Goal: Information Seeking & Learning: Learn about a topic

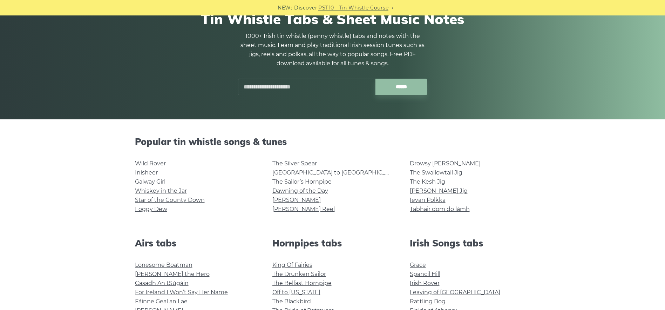
scroll to position [165, 0]
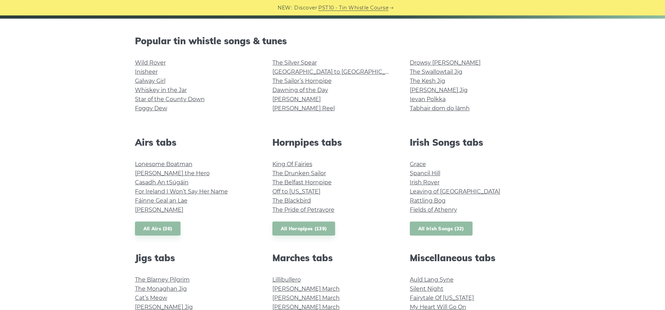
click at [451, 225] on link "All Irish Songs (32)" at bounding box center [441, 228] width 63 height 14
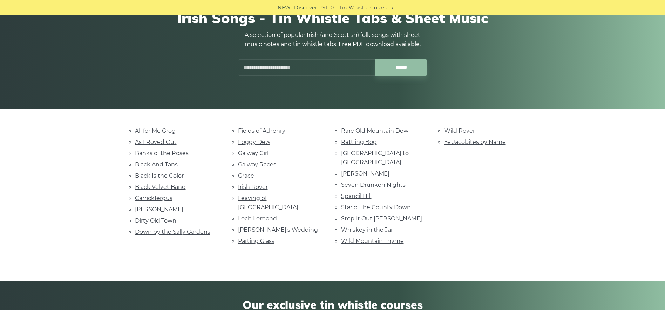
scroll to position [134, 0]
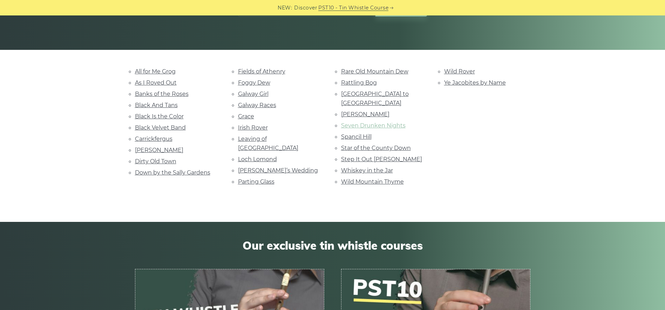
click at [365, 122] on link "Seven Drunken Nights" at bounding box center [373, 125] width 65 height 7
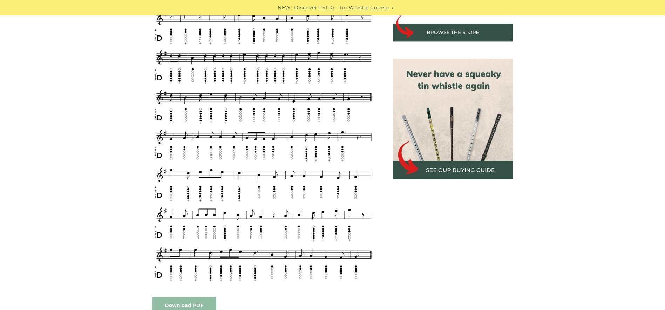
scroll to position [282, 0]
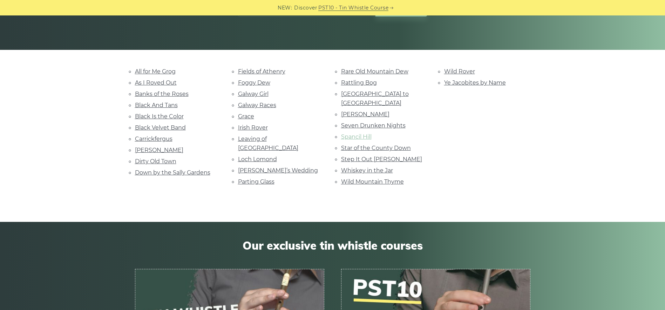
click at [356, 133] on link "Spancil Hill" at bounding box center [356, 136] width 30 height 7
click at [166, 159] on link "Dirty Old Town" at bounding box center [155, 161] width 41 height 7
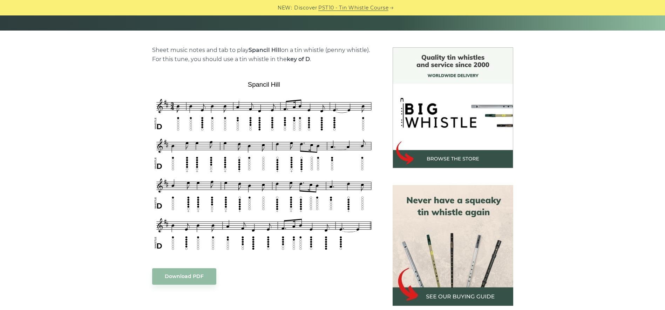
scroll to position [160, 0]
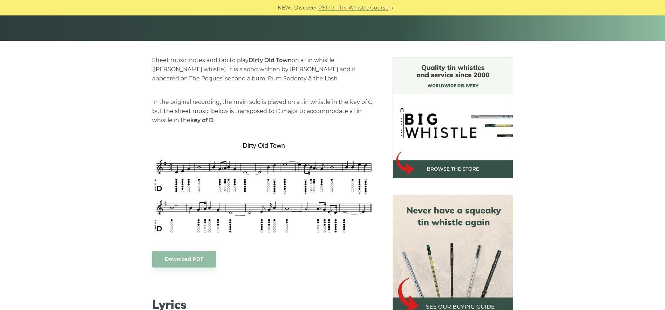
scroll to position [134, 0]
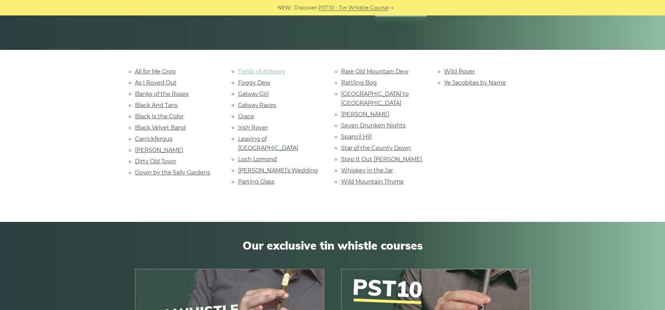
click at [251, 69] on link "Fields of Athenry" at bounding box center [261, 71] width 47 height 7
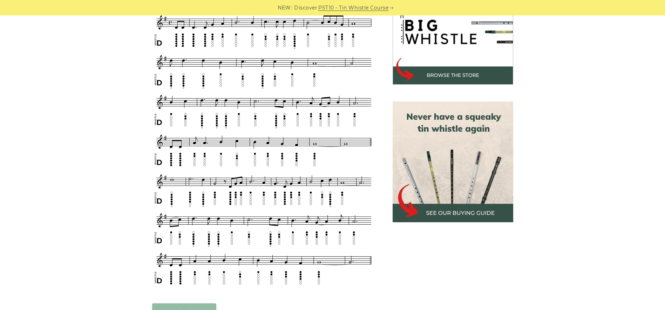
scroll to position [236, 0]
